Goal: Navigation & Orientation: Find specific page/section

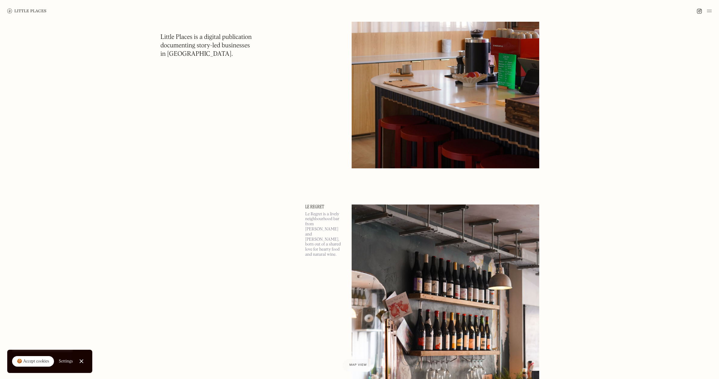
scroll to position [3934, 0]
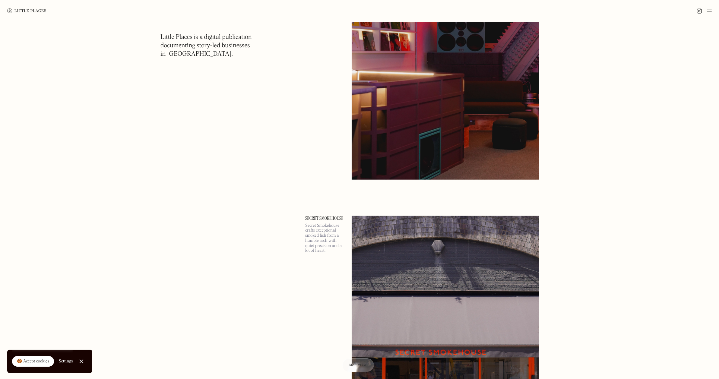
scroll to position [7266, 0]
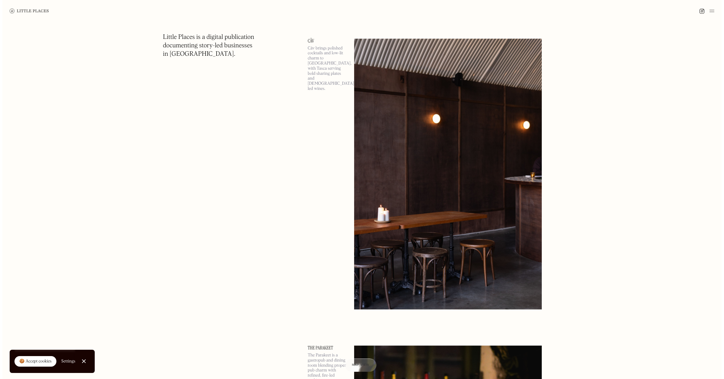
scroll to position [9592, 0]
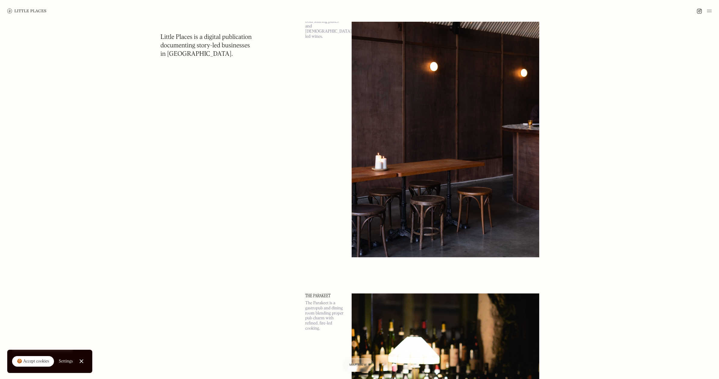
click at [480, 153] on img at bounding box center [446, 121] width 188 height 271
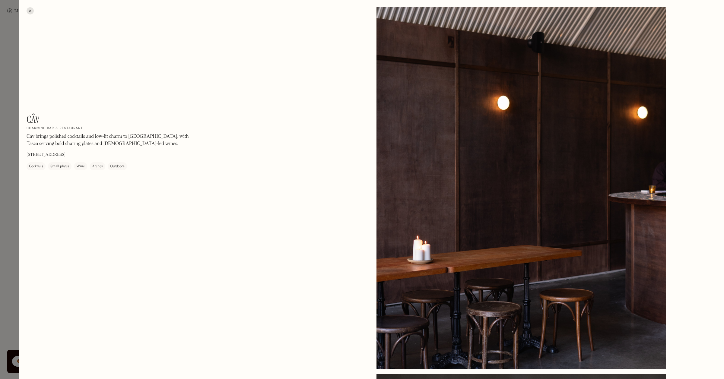
click at [508, 141] on div at bounding box center [520, 188] width 289 height 362
click at [482, 169] on div at bounding box center [520, 188] width 289 height 362
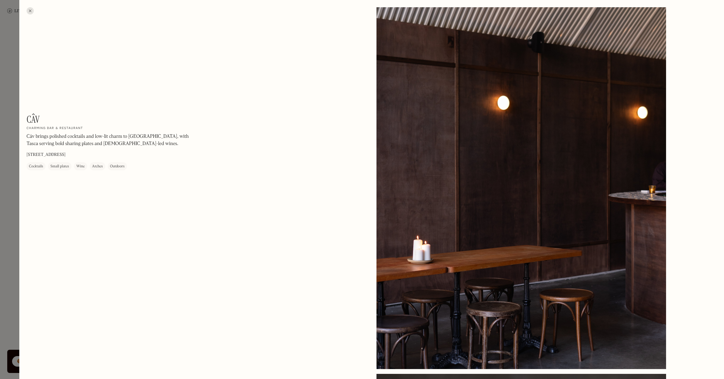
click at [482, 169] on div at bounding box center [520, 188] width 289 height 362
drag, startPoint x: 482, startPoint y: 167, endPoint x: 418, endPoint y: 212, distance: 78.6
click at [418, 212] on div at bounding box center [520, 188] width 289 height 362
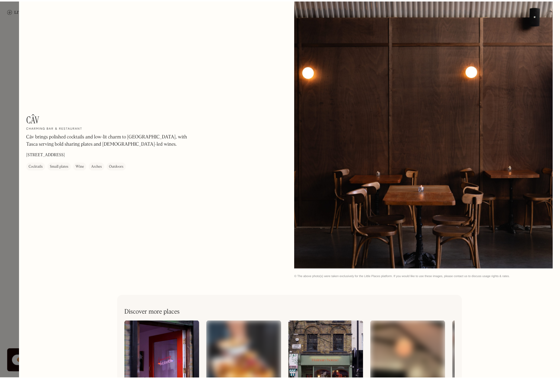
scroll to position [1108, 0]
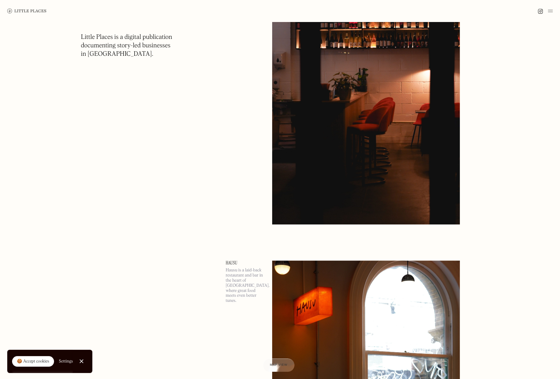
scroll to position [10597, 0]
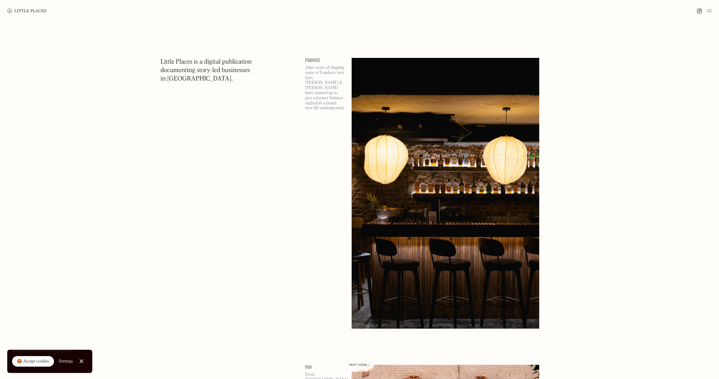
click at [25, 8] on img at bounding box center [26, 10] width 39 height 5
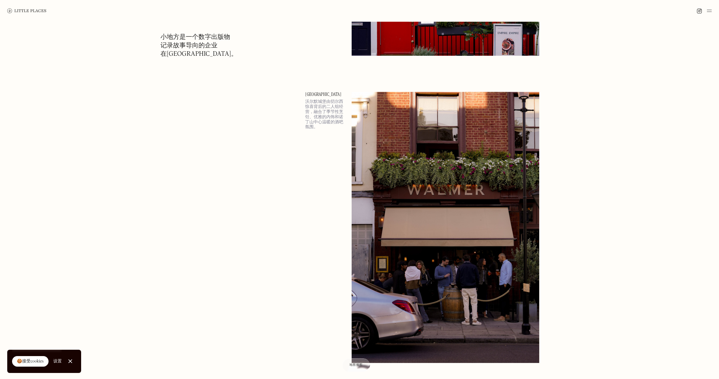
scroll to position [890, 0]
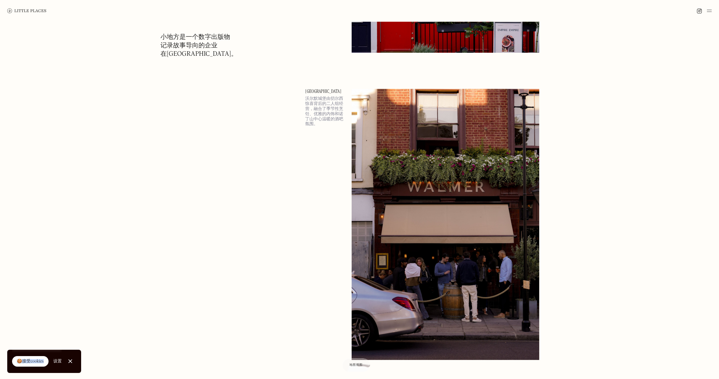
click at [32, 363] on trans "🍪接受cookies" at bounding box center [30, 361] width 27 height 4
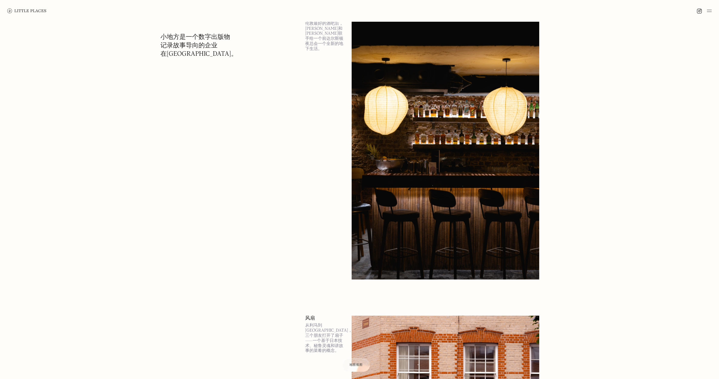
scroll to position [115, 0]
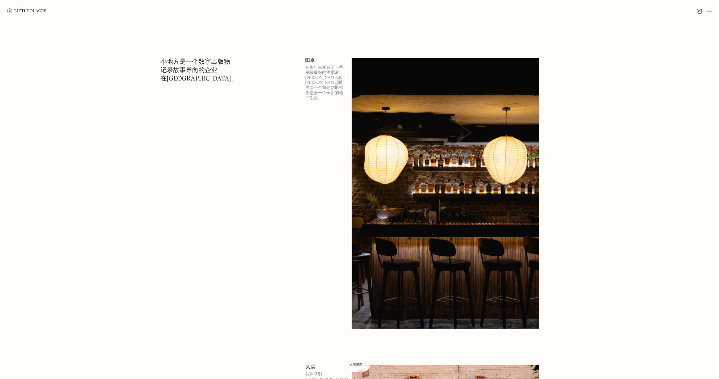
click at [22, 10] on img at bounding box center [26, 10] width 39 height 5
click at [407, 145] on img at bounding box center [446, 193] width 188 height 271
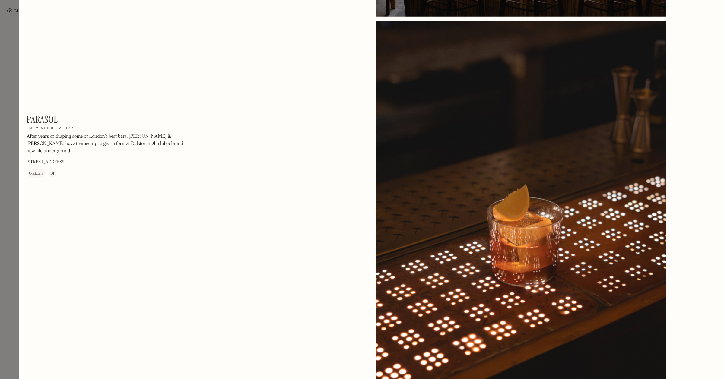
scroll to position [373, 0]
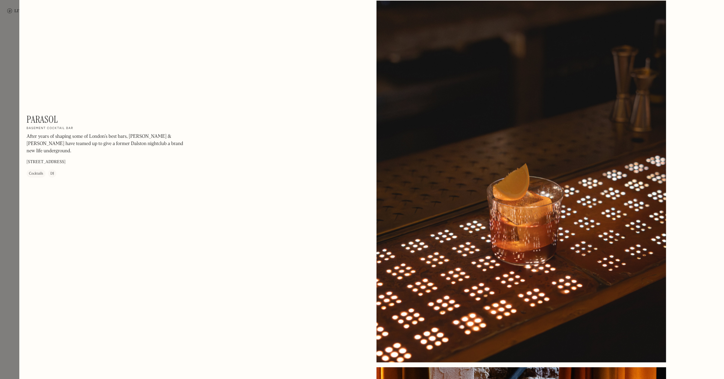
click at [501, 201] on div at bounding box center [520, 182] width 289 height 362
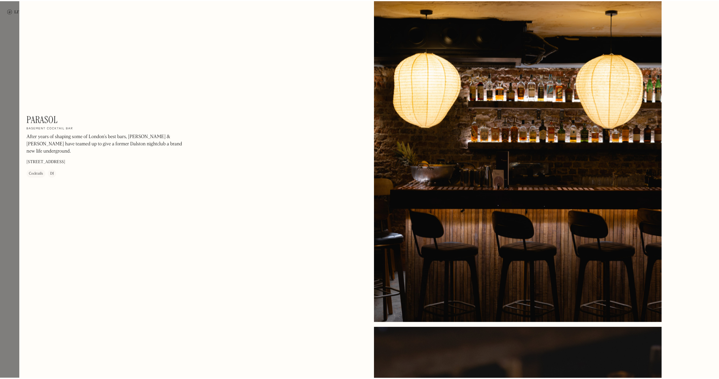
scroll to position [0, 0]
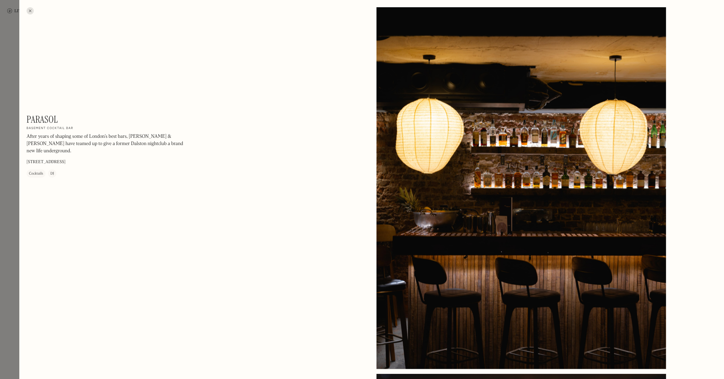
click at [32, 9] on div at bounding box center [30, 10] width 7 height 7
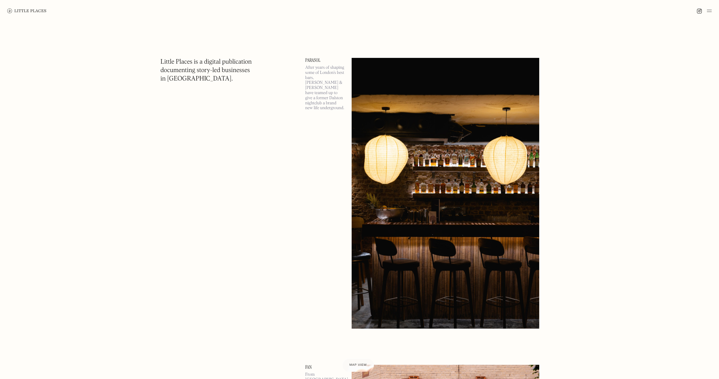
click at [708, 9] on img at bounding box center [709, 10] width 5 height 7
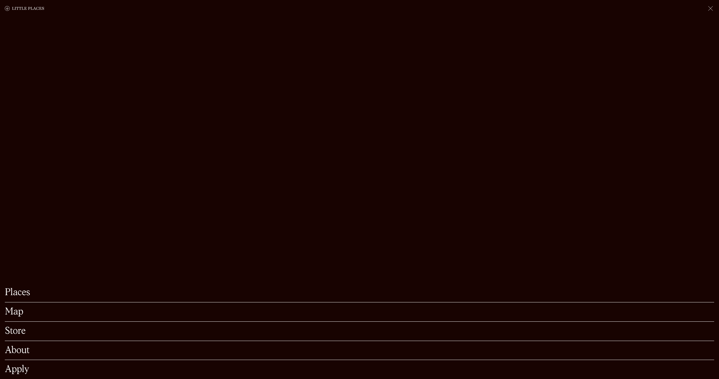
scroll to position [144, 0]
click at [334, 202] on div "Places Map Store About Apply" at bounding box center [359, 189] width 719 height 379
click at [18, 365] on trans "应用" at bounding box center [14, 370] width 19 height 10
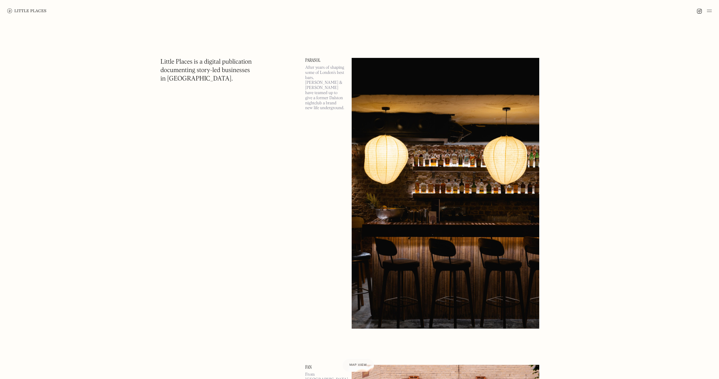
scroll to position [258, 0]
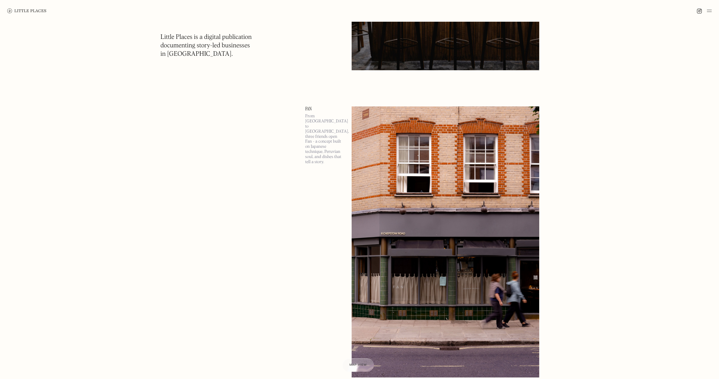
click at [709, 9] on img at bounding box center [709, 10] width 5 height 7
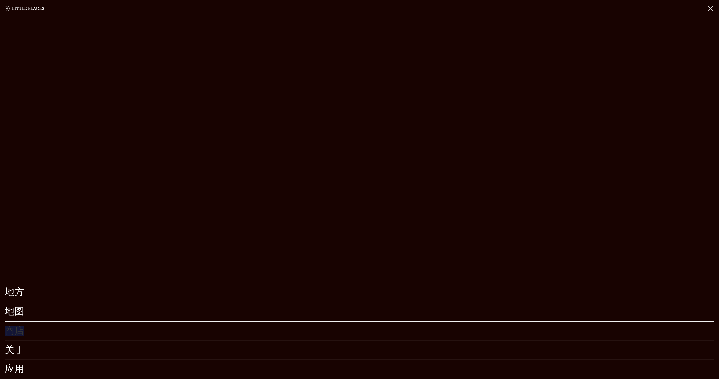
click at [18, 326] on trans "商店" at bounding box center [14, 331] width 19 height 10
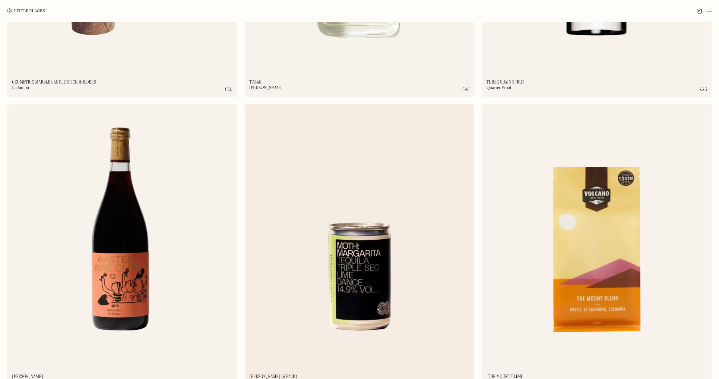
scroll to position [947, 0]
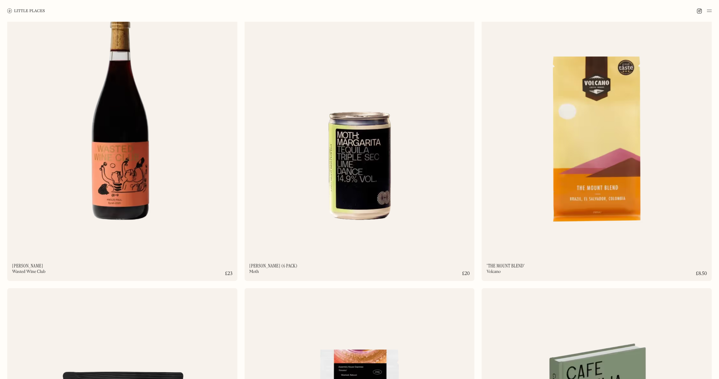
click at [711, 11] on img at bounding box center [709, 10] width 5 height 7
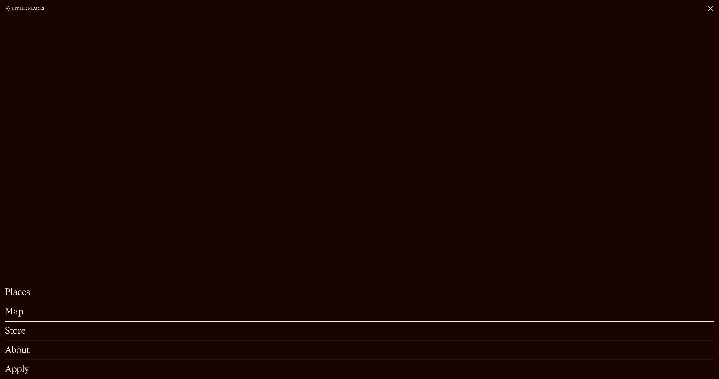
click at [70, 307] on link "Map" at bounding box center [359, 311] width 709 height 9
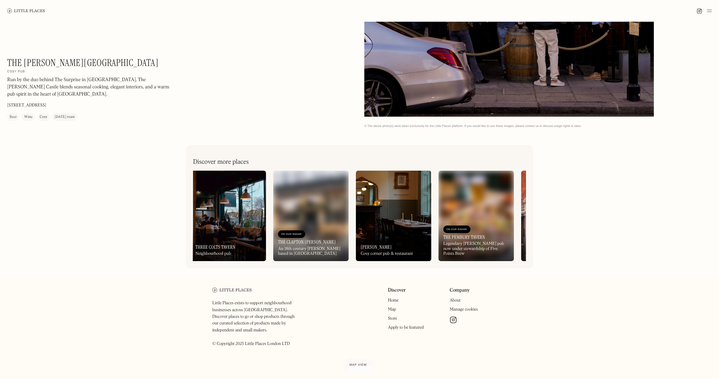
scroll to position [0, 337]
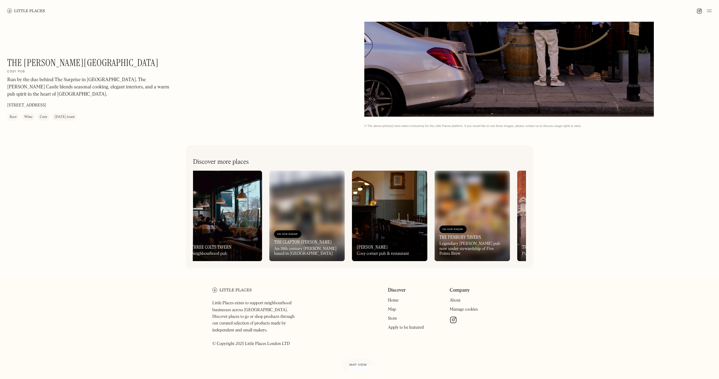
click at [388, 195] on img at bounding box center [389, 216] width 75 height 90
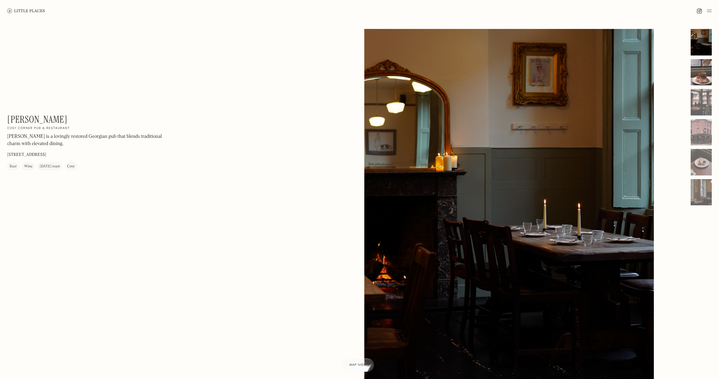
click at [701, 70] on div at bounding box center [701, 72] width 21 height 27
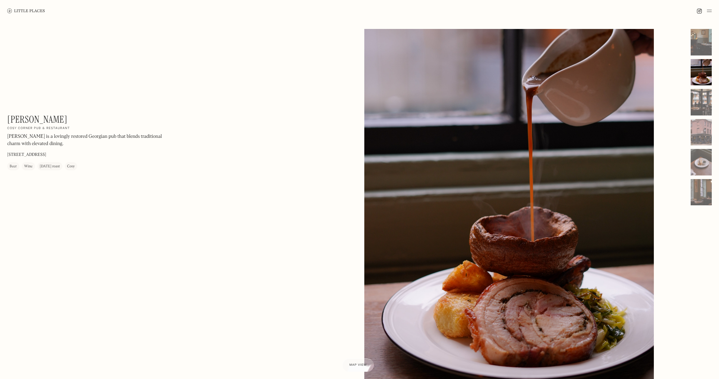
click at [700, 81] on div at bounding box center [701, 72] width 21 height 27
click at [698, 95] on div at bounding box center [701, 102] width 21 height 27
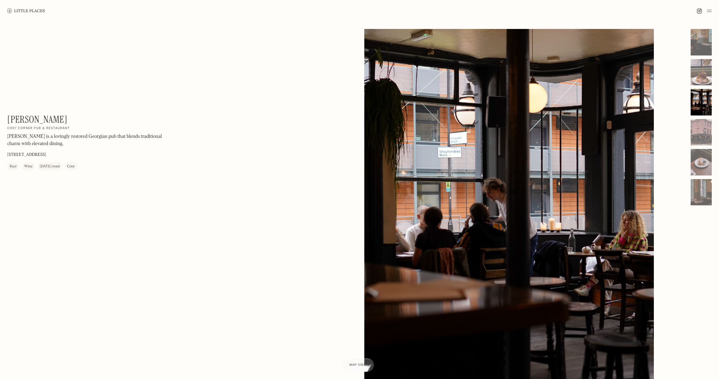
click at [703, 147] on div at bounding box center [701, 117] width 21 height 176
click at [704, 159] on div at bounding box center [701, 162] width 21 height 27
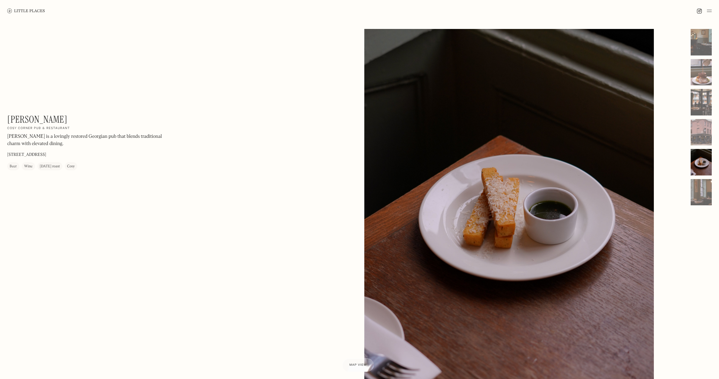
click at [184, 114] on div "William IV On Our Radar Cosy corner pub & restaurant William IV is a lovingly r…" at bounding box center [180, 142] width 347 height 57
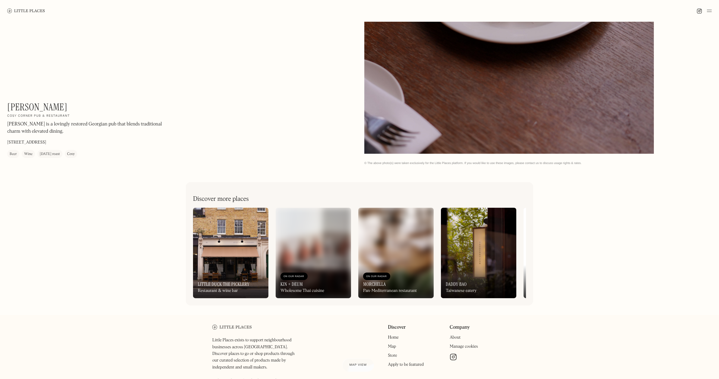
scroll to position [274, 0]
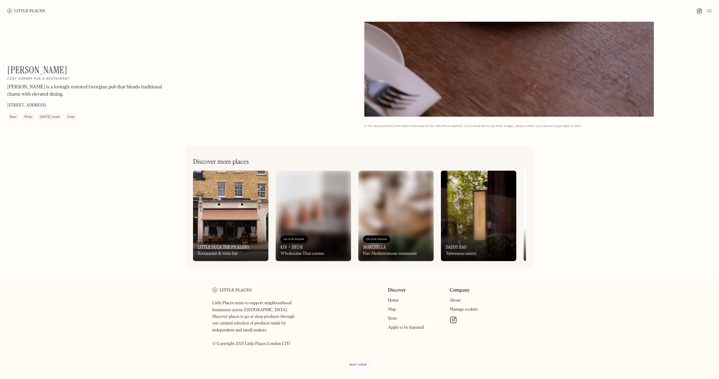
click at [394, 321] on link "Store" at bounding box center [392, 318] width 9 height 4
click at [400, 330] on link "Apply to be featured" at bounding box center [406, 327] width 36 height 4
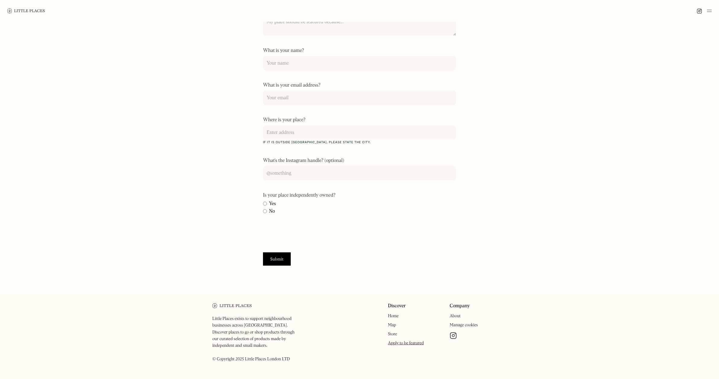
scroll to position [120, 0]
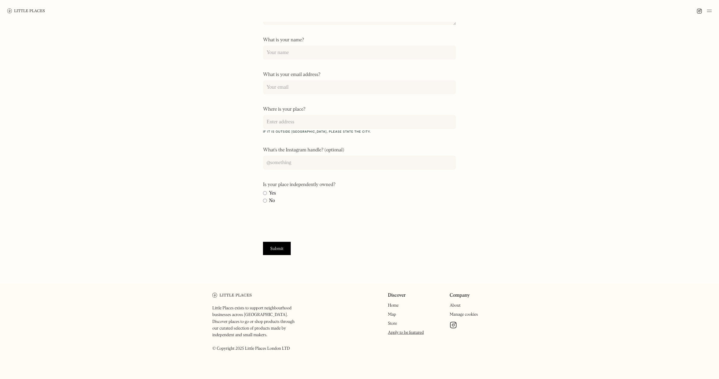
click at [578, 182] on div "Apply to be featured on Little Places We love discovering story-led businesses …" at bounding box center [359, 92] width 719 height 382
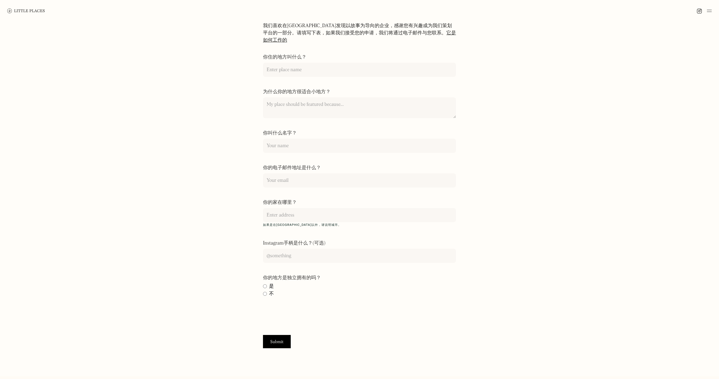
scroll to position [27, 0]
click at [556, 112] on div "申请成为《小地方》的主角 我们喜欢在[GEOGRAPHIC_DATA]发现以故事为导向的企业，感谢您有兴趣成为我们策划平台的一部分。请填写下表，如果我们接受您…" at bounding box center [359, 186] width 719 height 382
click at [36, 9] on img at bounding box center [26, 10] width 38 height 5
click at [561, 206] on div "申请成为《小地方》的主角 我们喜欢在[GEOGRAPHIC_DATA]发现以故事为导向的企业，感谢您有兴趣成为我们策划平台的一部分。请填写下表，如果我们接受您…" at bounding box center [359, 186] width 719 height 382
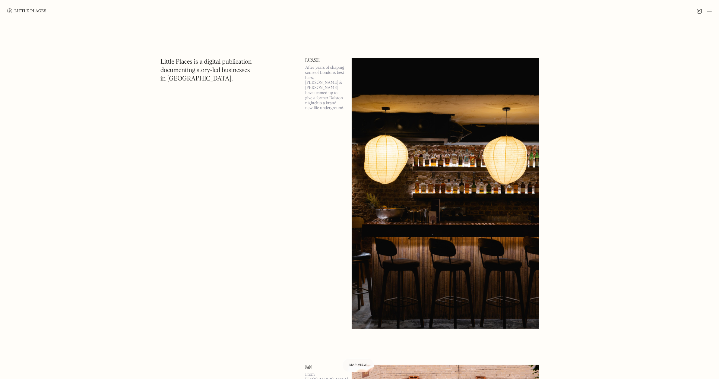
click at [697, 11] on img at bounding box center [699, 10] width 5 height 5
click at [699, 12] on img at bounding box center [699, 10] width 5 height 5
click at [701, 11] on img at bounding box center [699, 10] width 5 height 5
click at [699, 9] on img at bounding box center [699, 10] width 5 height 5
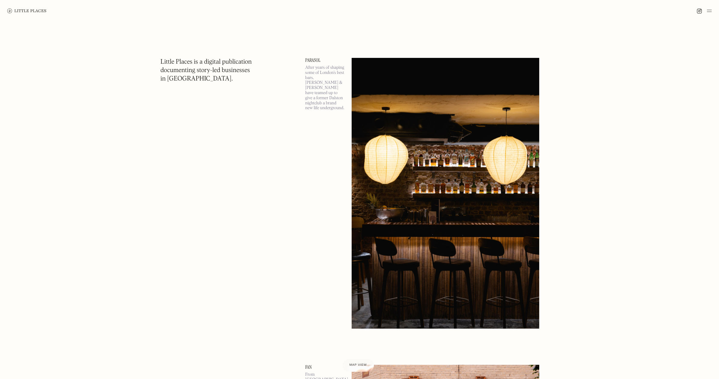
click at [698, 12] on img at bounding box center [699, 10] width 5 height 5
